Goal: Task Accomplishment & Management: Use online tool/utility

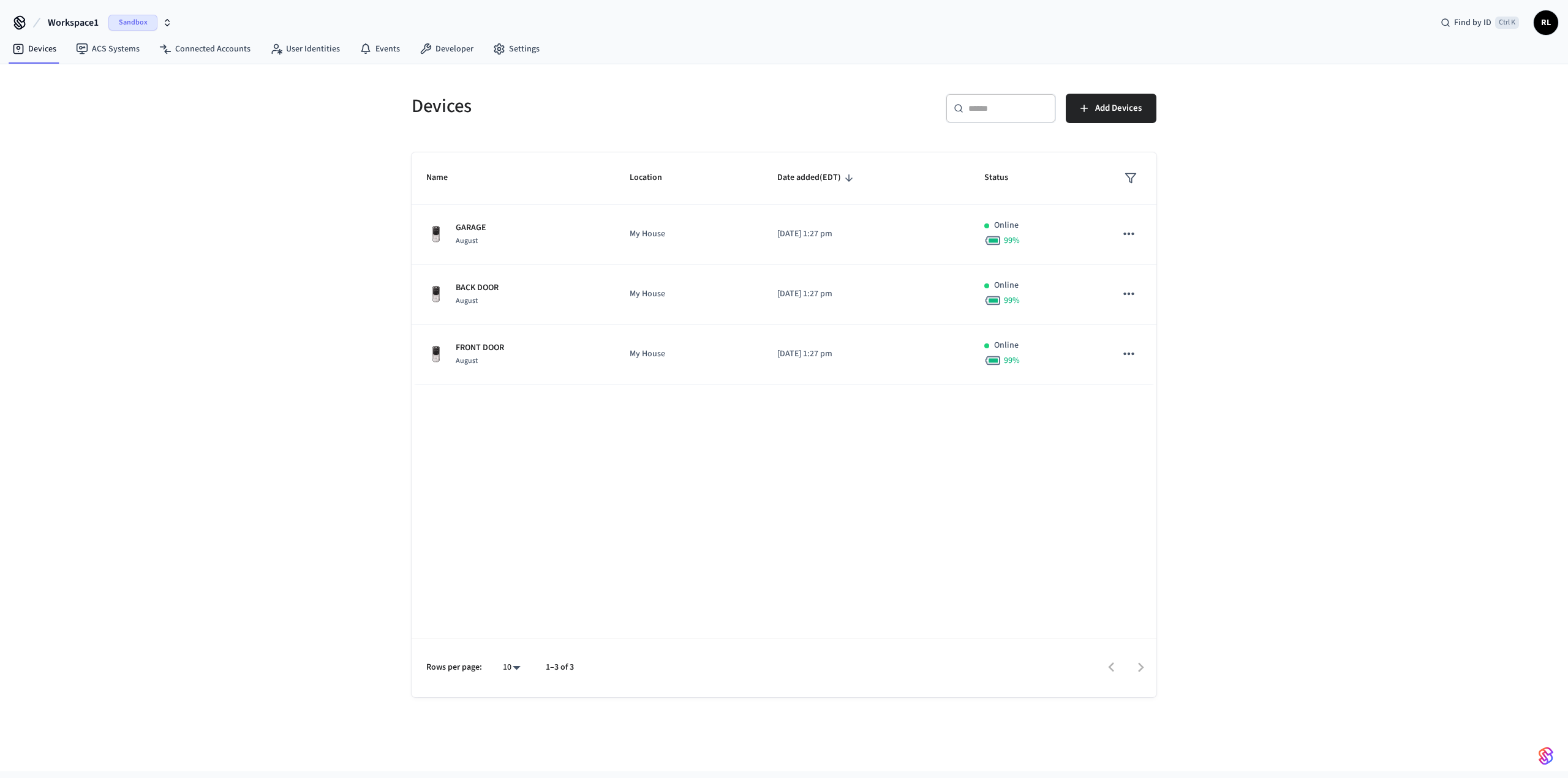
click at [82, 22] on span "Workspace1" at bounding box center [73, 23] width 51 height 15
click at [58, 121] on span "Workspace2" at bounding box center [37, 125] width 44 height 12
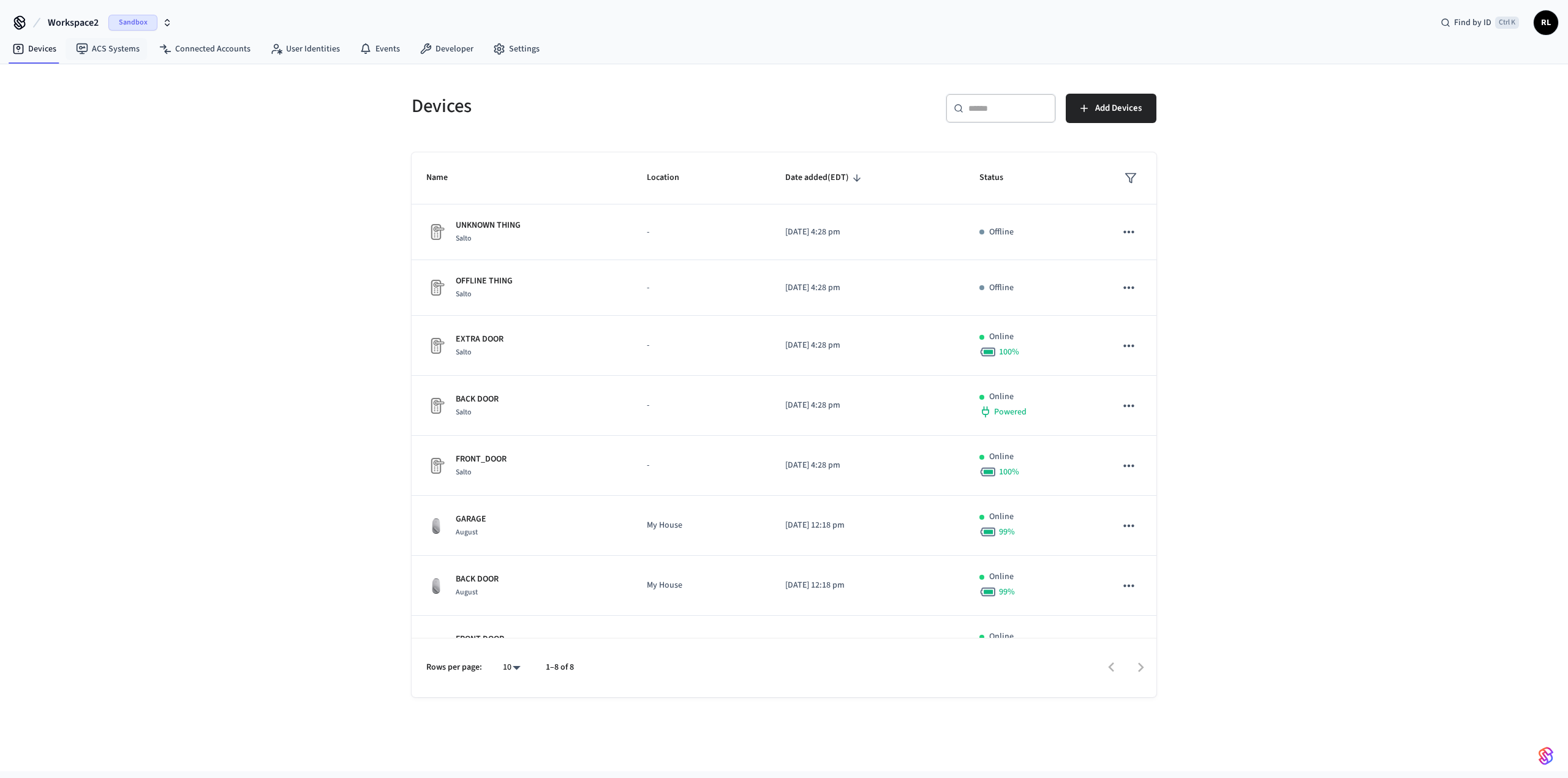
click at [82, 22] on span "Workspace2" at bounding box center [73, 23] width 51 height 15
click at [69, 101] on div "Workspace1 Sandbox" at bounding box center [99, 101] width 168 height 16
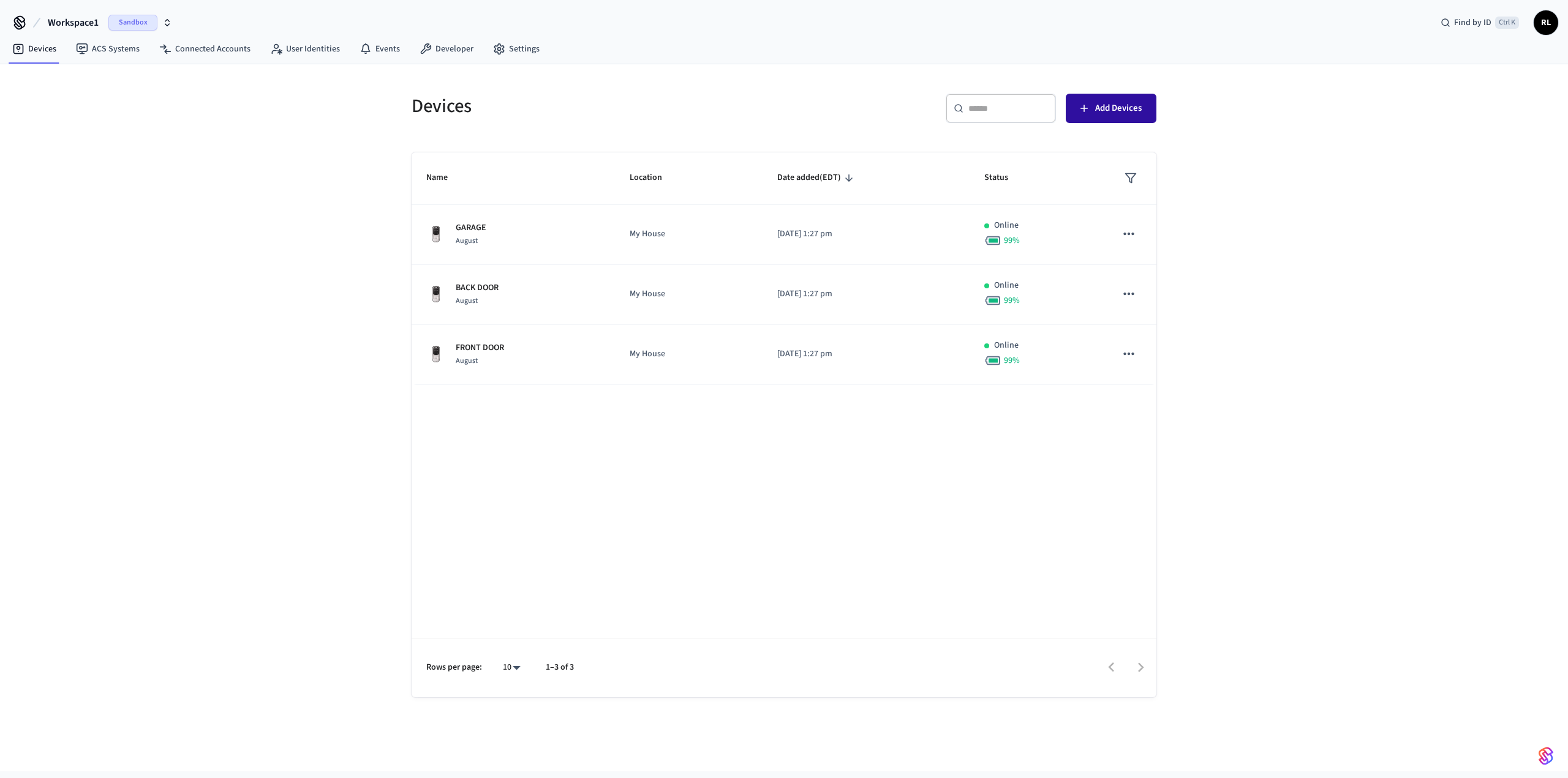
click at [1105, 121] on button "Add Devices" at bounding box center [1111, 108] width 90 height 29
click at [78, 22] on span "Workspace1" at bounding box center [73, 23] width 51 height 15
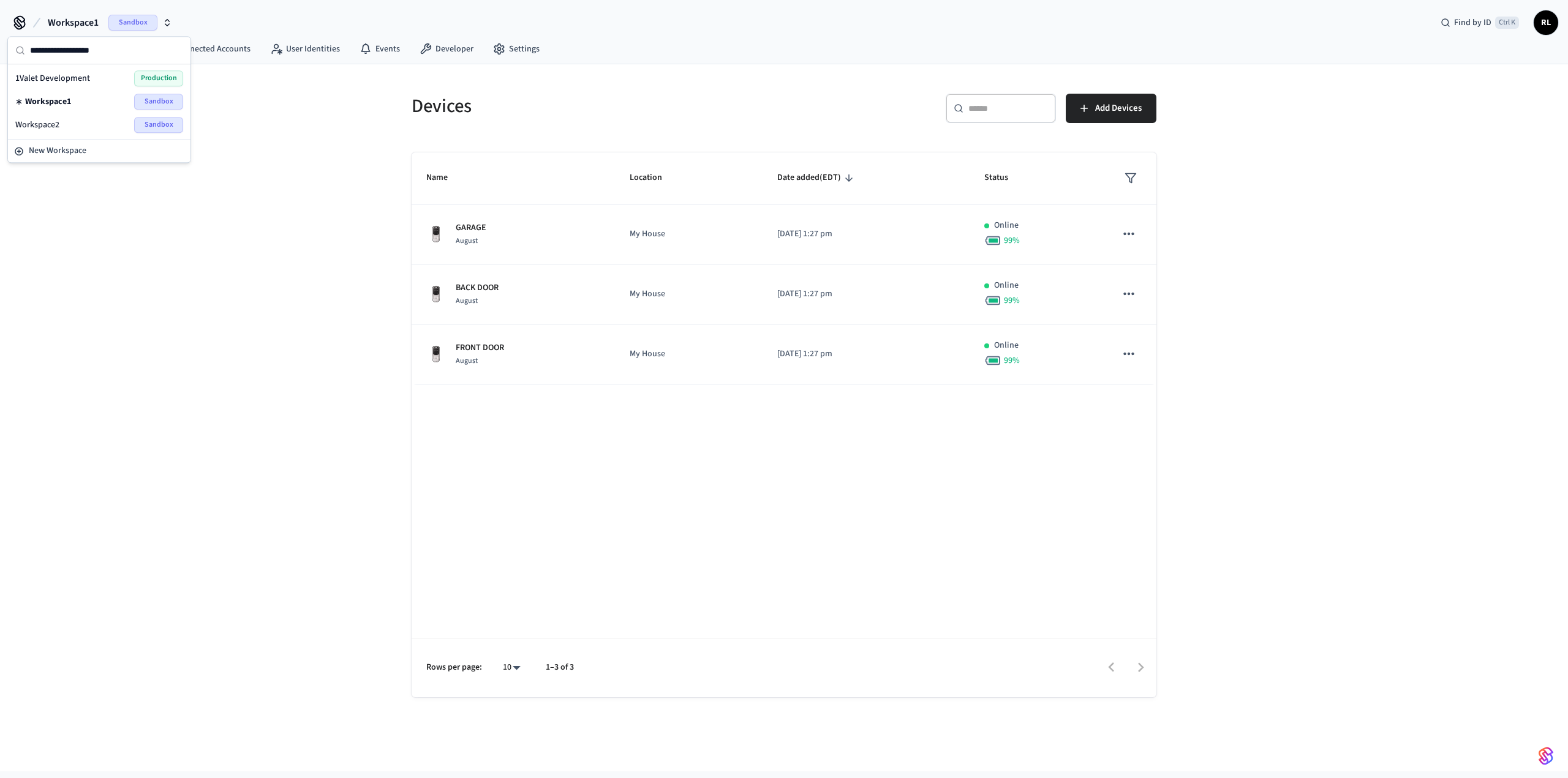
click at [70, 122] on div "Workspace2 Sandbox" at bounding box center [99, 125] width 168 height 16
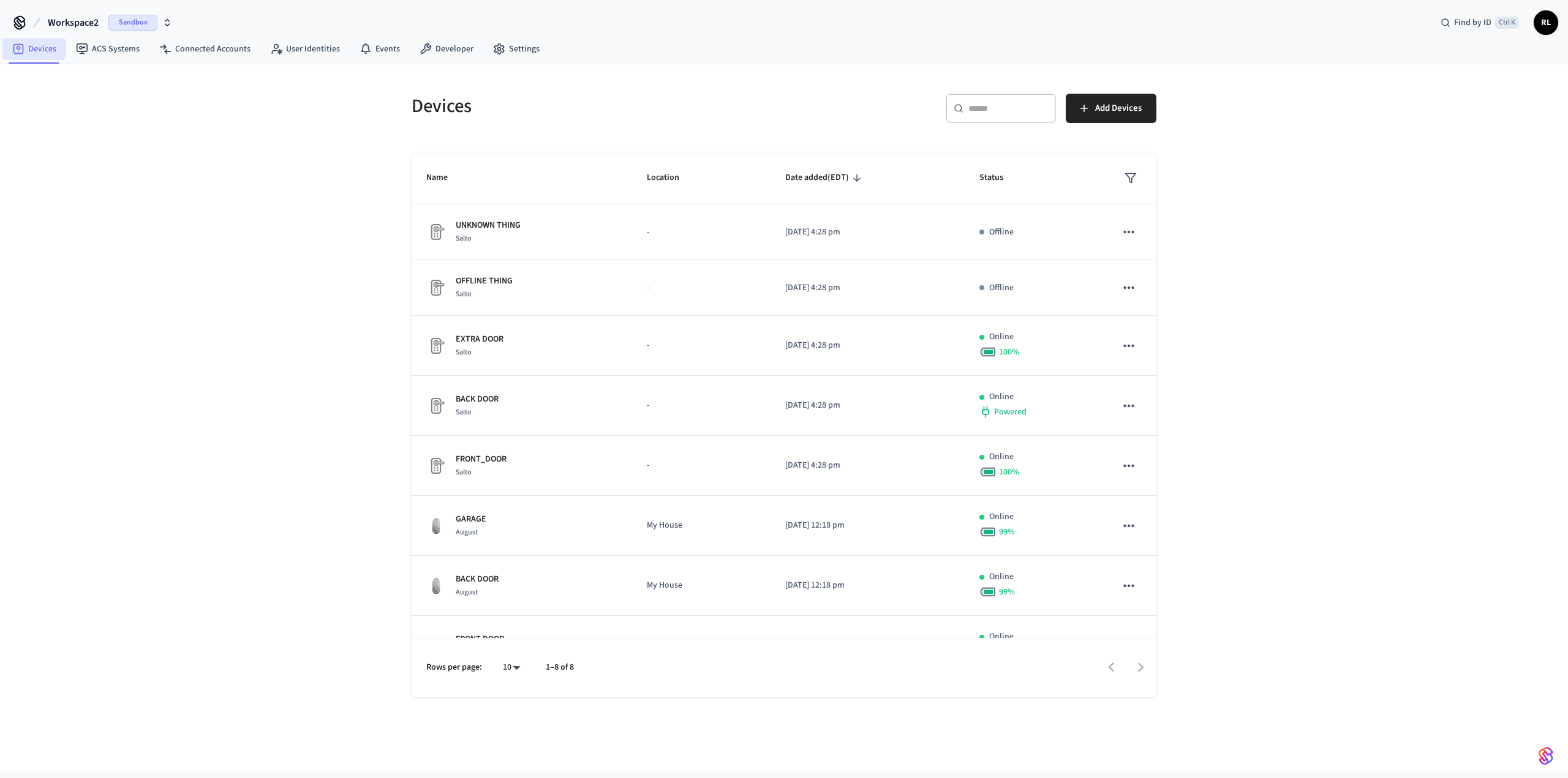
click at [39, 48] on link "Devices" at bounding box center [34, 49] width 63 height 22
click at [71, 22] on span "Workspace2" at bounding box center [73, 23] width 51 height 15
click at [63, 77] on span "1Valet Development" at bounding box center [53, 78] width 75 height 12
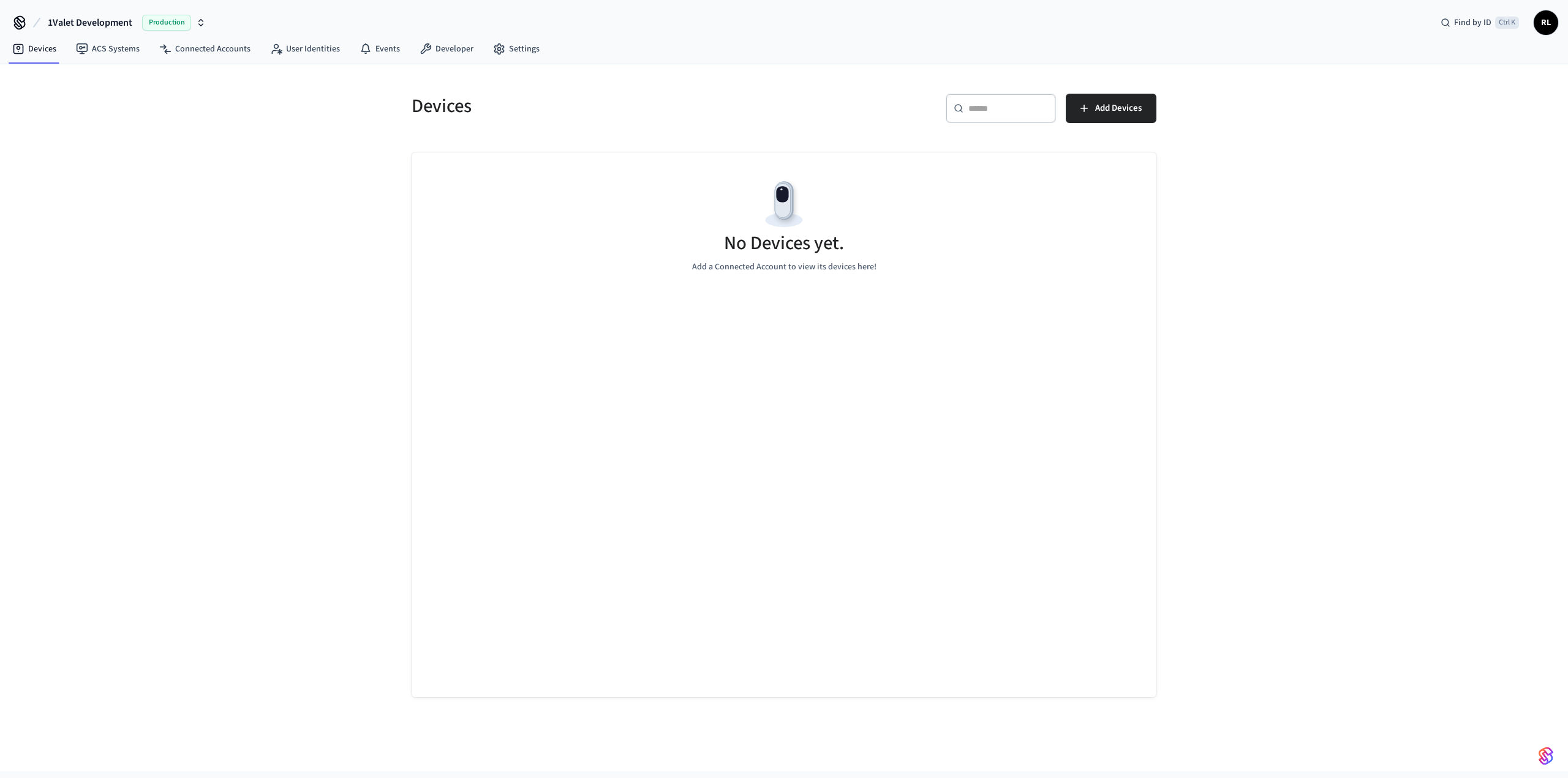
click at [72, 21] on span "1Valet Development" at bounding box center [90, 23] width 84 height 15
click at [72, 101] on span "Workspace1" at bounding box center [56, 102] width 44 height 12
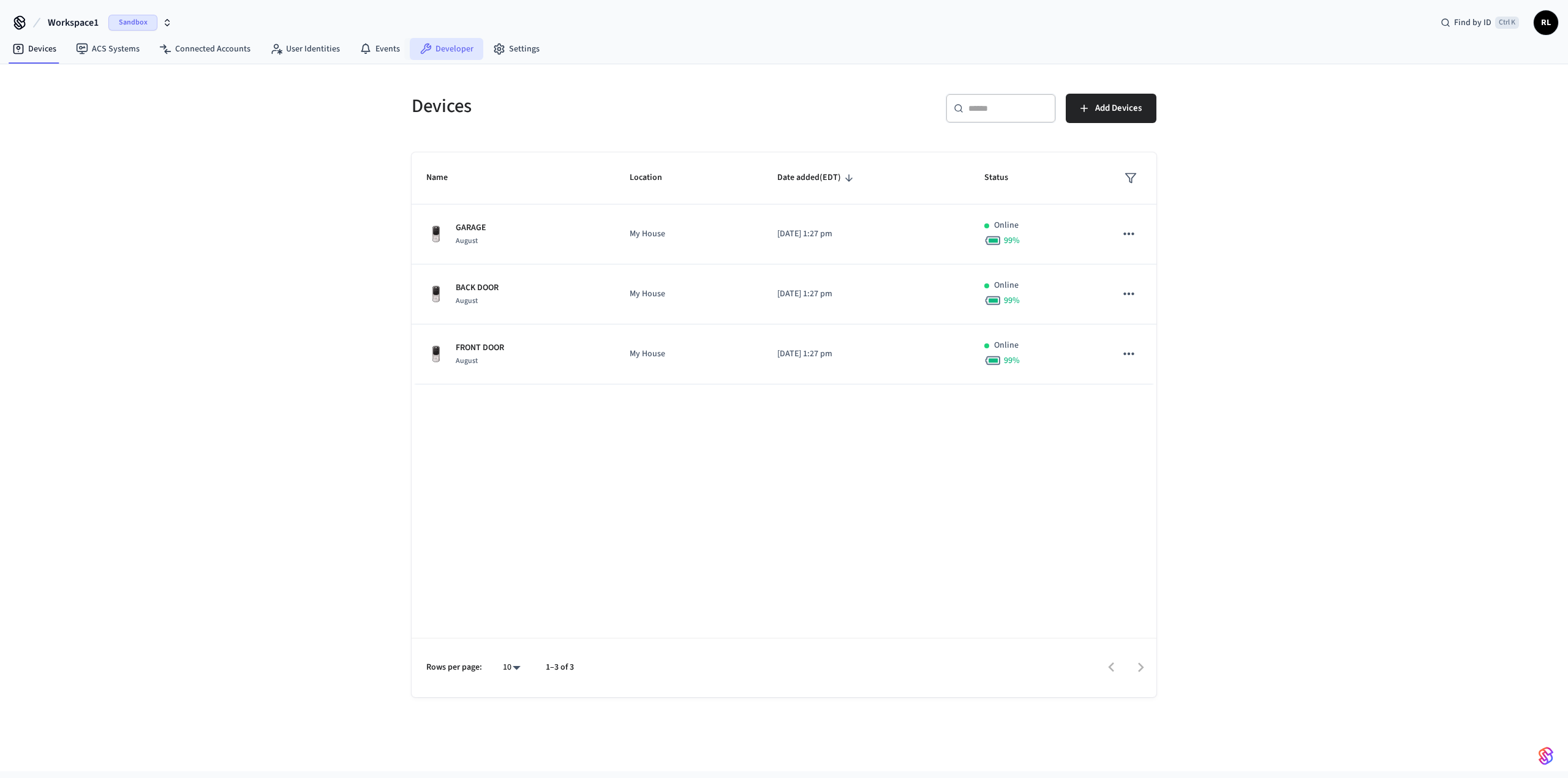
click at [454, 54] on link "Developer" at bounding box center [447, 49] width 73 height 22
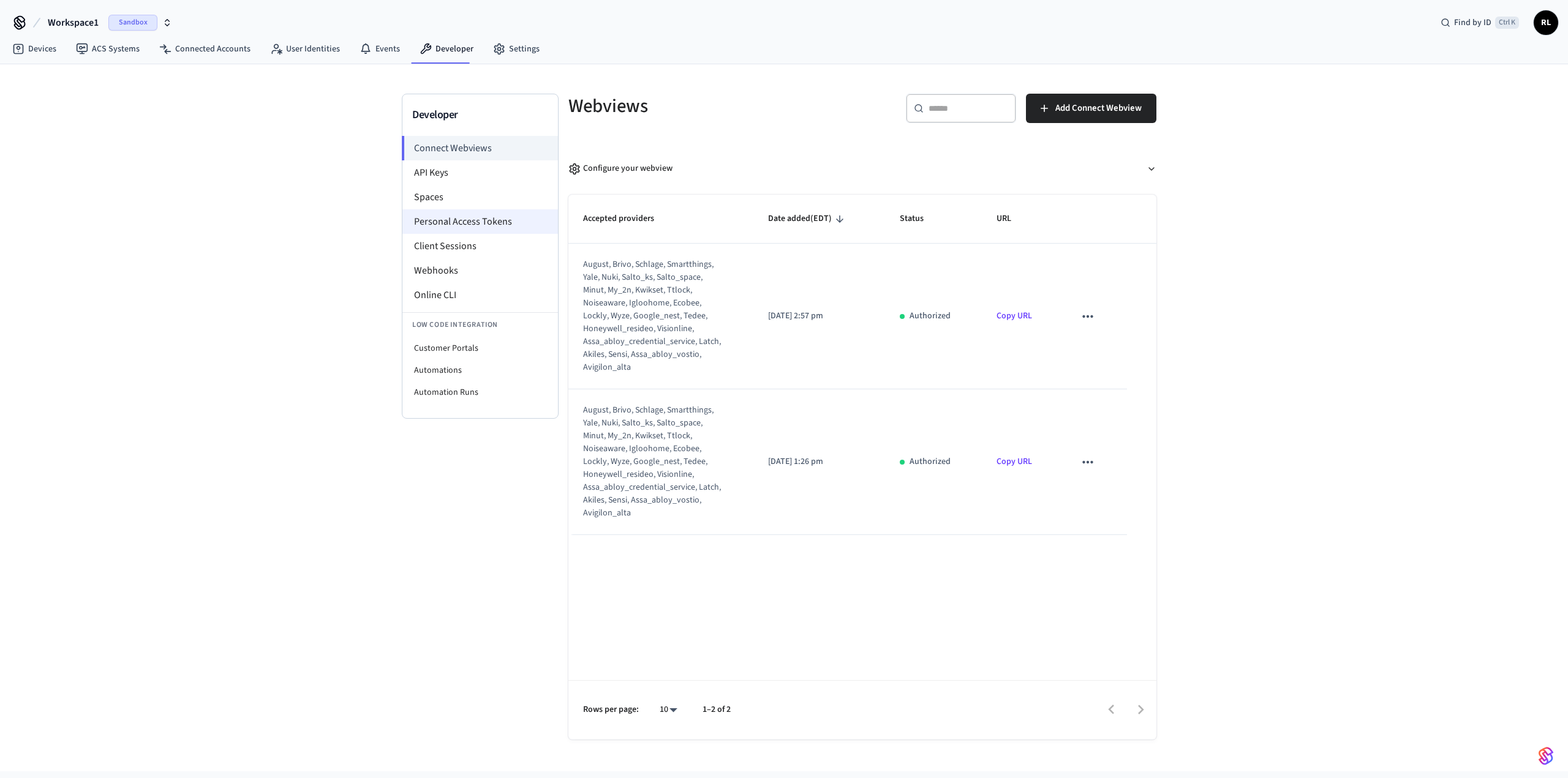
click at [436, 219] on li "Personal Access Tokens" at bounding box center [480, 221] width 155 height 25
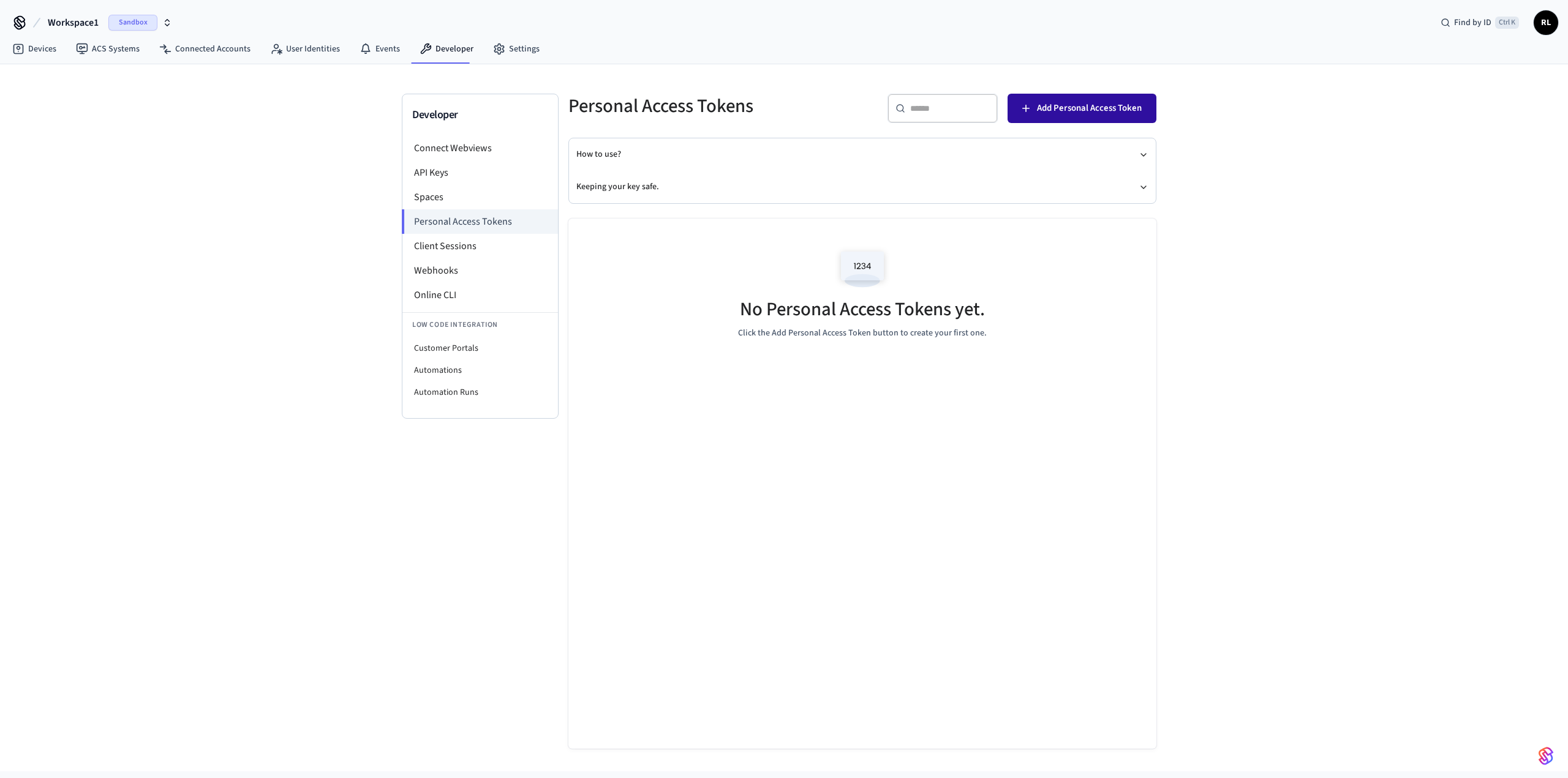
click at [1085, 109] on span "Add Personal Access Token" at bounding box center [1089, 108] width 105 height 16
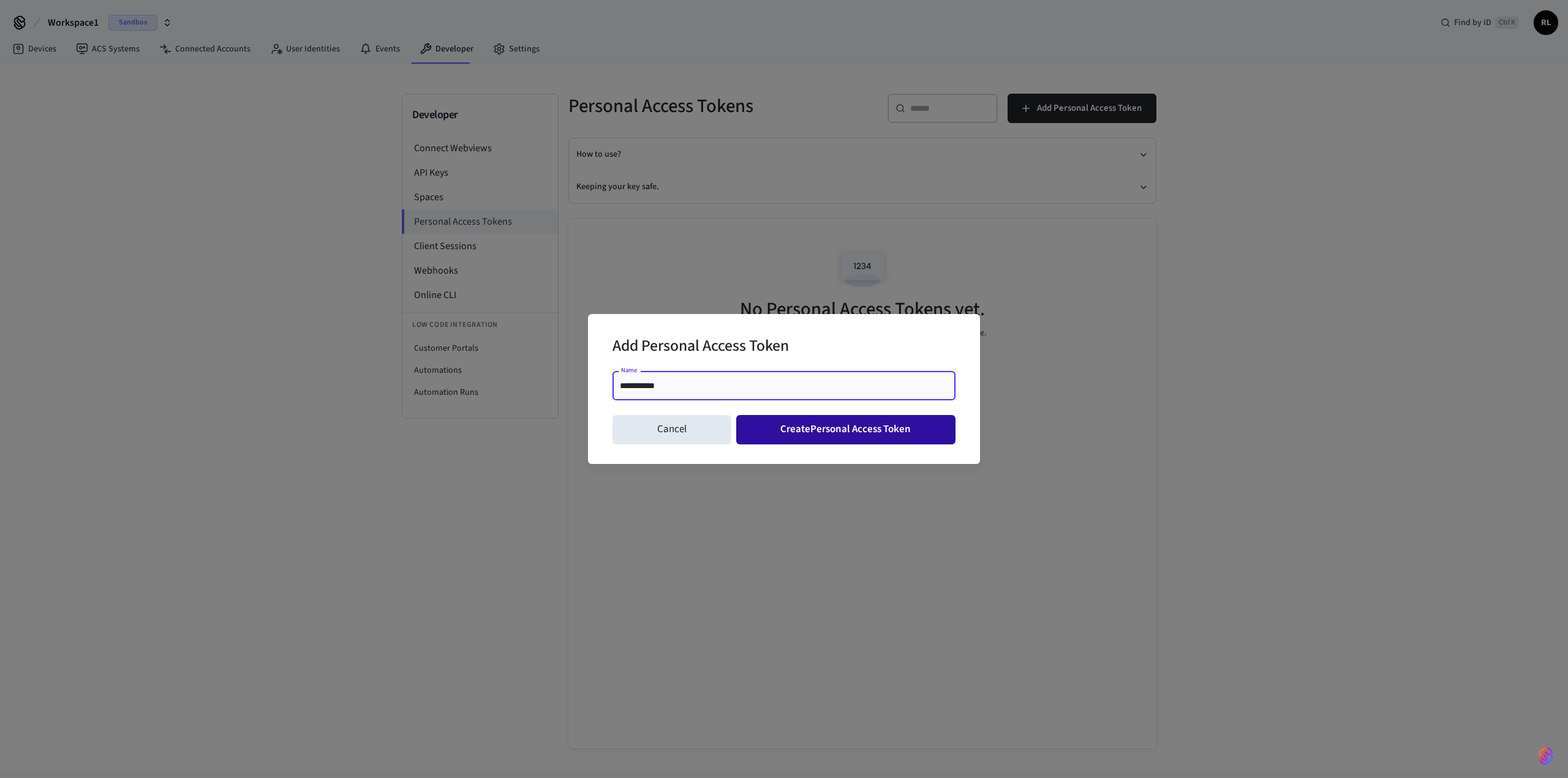
type input "**********"
click at [841, 430] on button "Create Personal Access Token" at bounding box center [846, 429] width 220 height 29
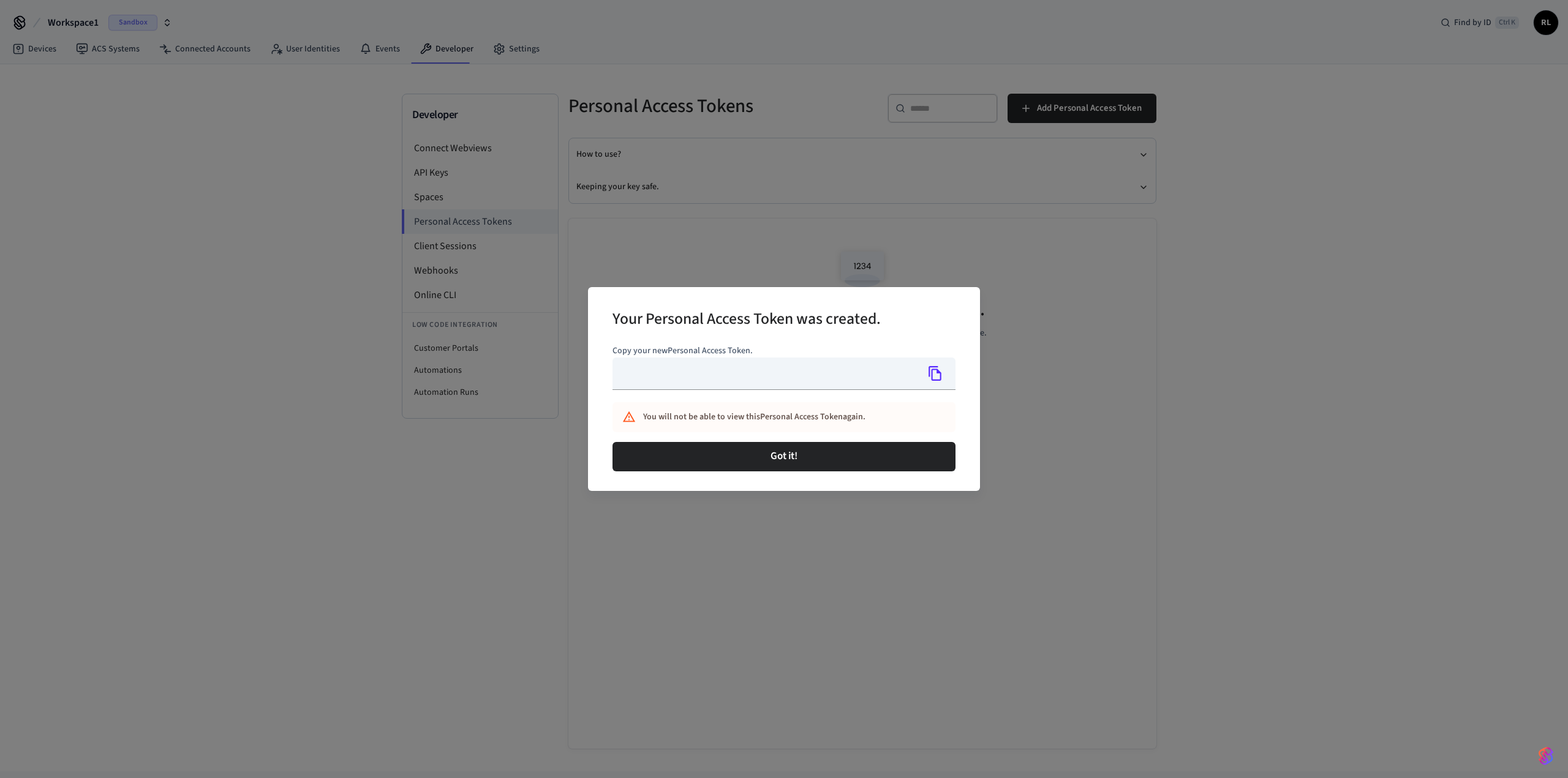
type input "**********"
click at [936, 375] on icon "Copy" at bounding box center [935, 373] width 16 height 16
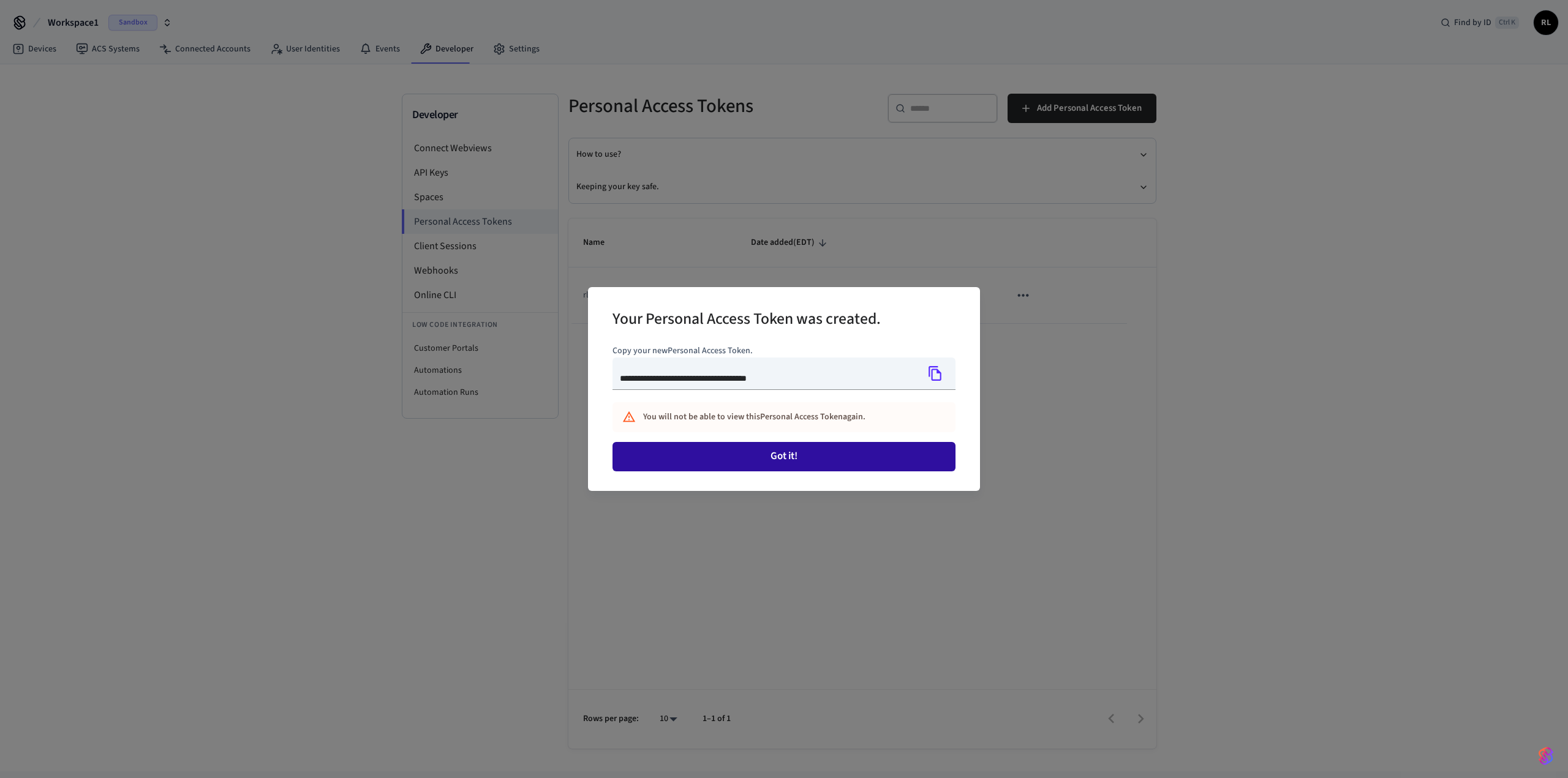
click at [795, 456] on button "Got it!" at bounding box center [784, 456] width 343 height 29
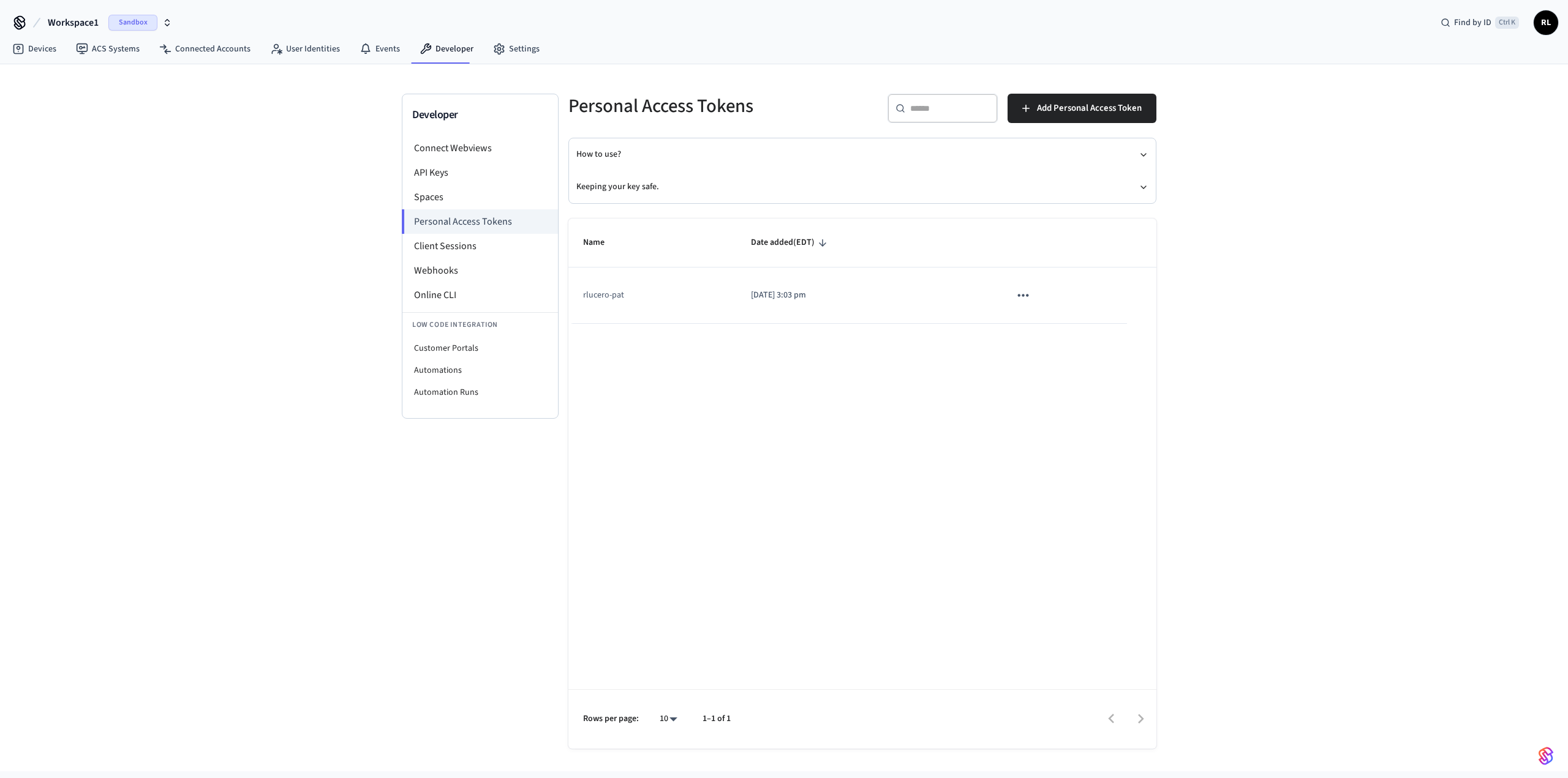
click at [1020, 296] on icon "sticky table" at bounding box center [1023, 295] width 16 height 16
click at [1140, 152] on div at bounding box center [784, 389] width 1568 height 778
click at [1142, 152] on icon "button" at bounding box center [1143, 155] width 10 height 10
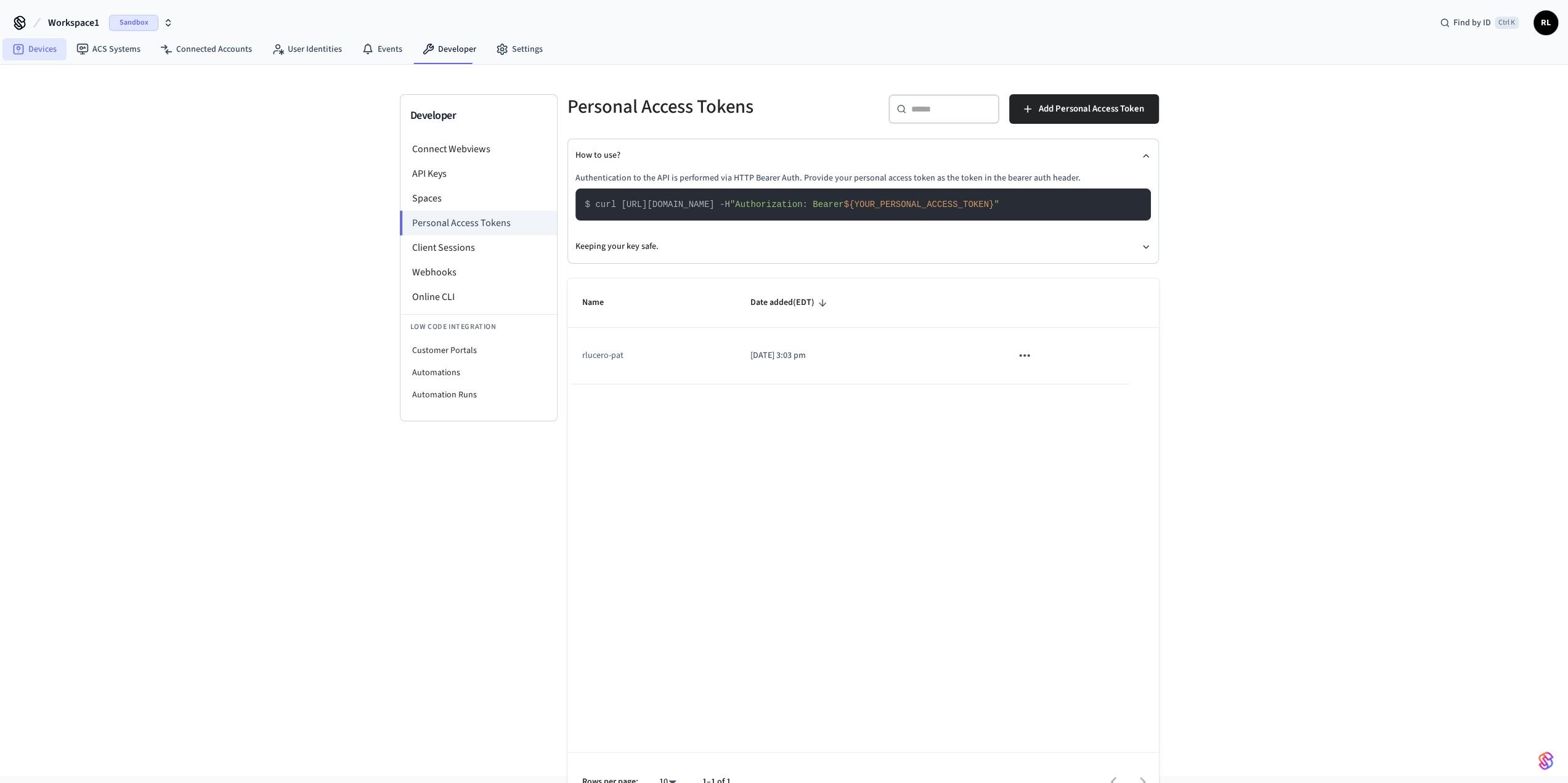
click at [48, 49] on link "Devices" at bounding box center [34, 50] width 64 height 23
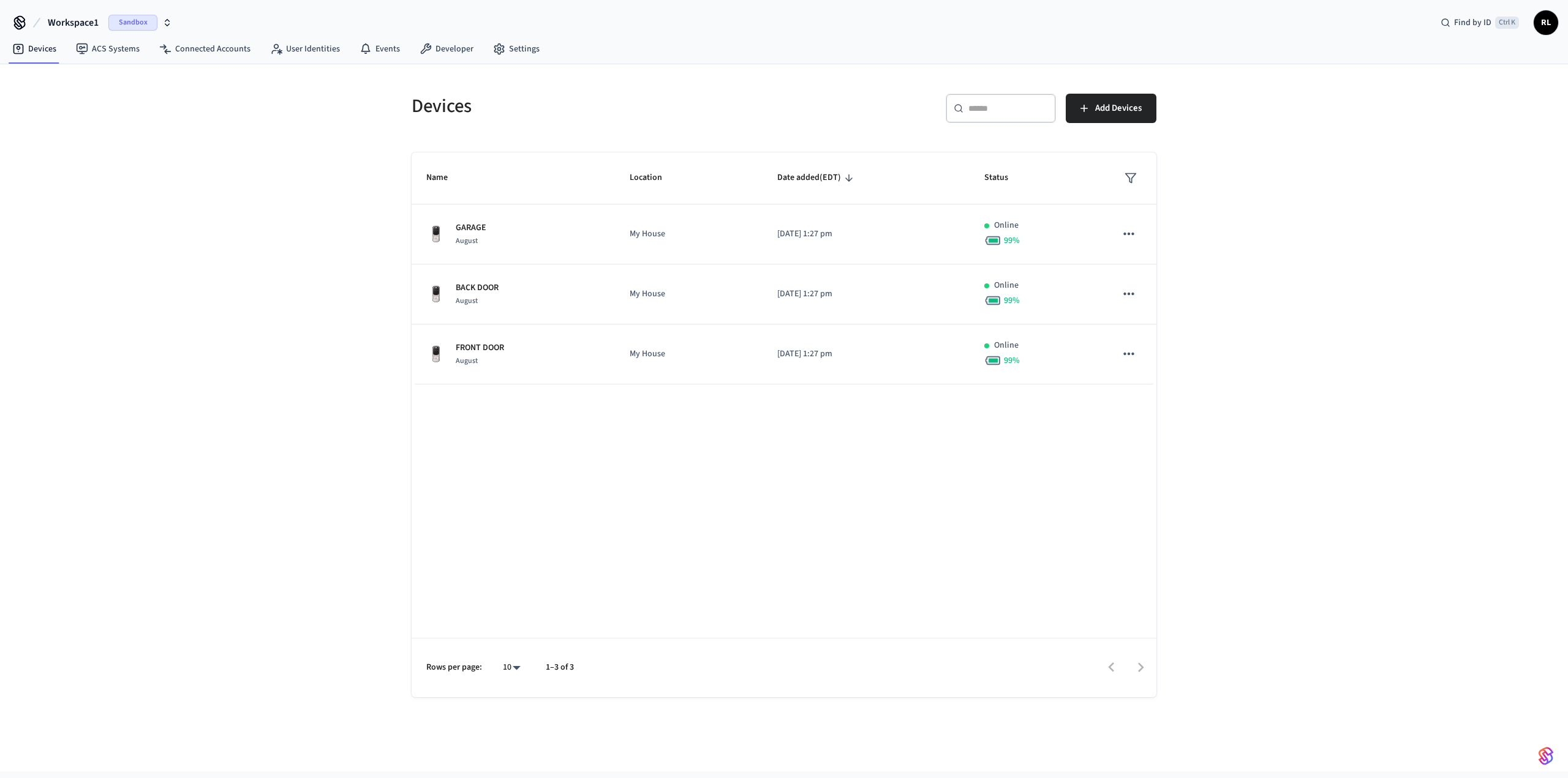
click at [86, 19] on span "Workspace1" at bounding box center [73, 23] width 51 height 15
click at [63, 119] on div "Workspace2 Sandbox" at bounding box center [99, 125] width 168 height 16
